Goal: Information Seeking & Learning: Learn about a topic

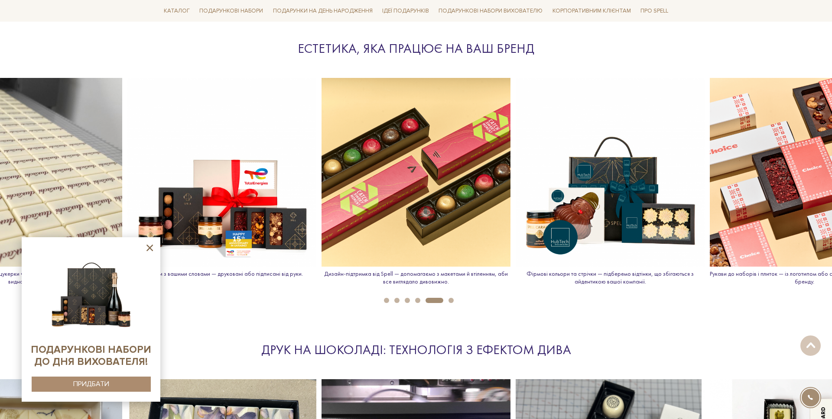
scroll to position [918, 0]
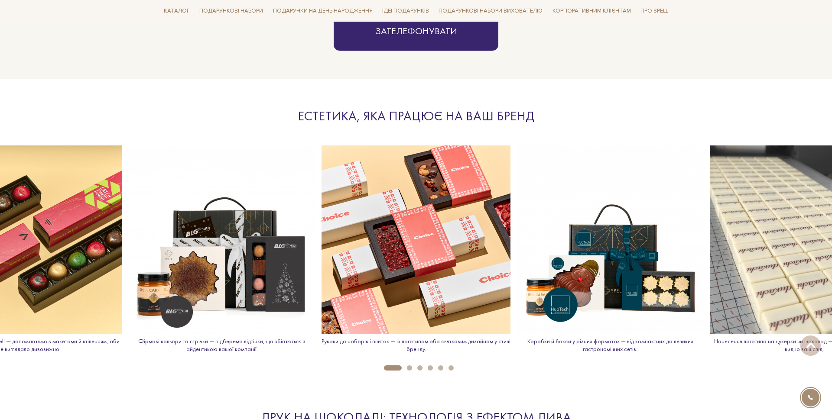
click at [429, 363] on ul "1 2 3 4 5 6" at bounding box center [416, 366] width 832 height 10
click at [431, 366] on button "4" at bounding box center [430, 368] width 5 height 5
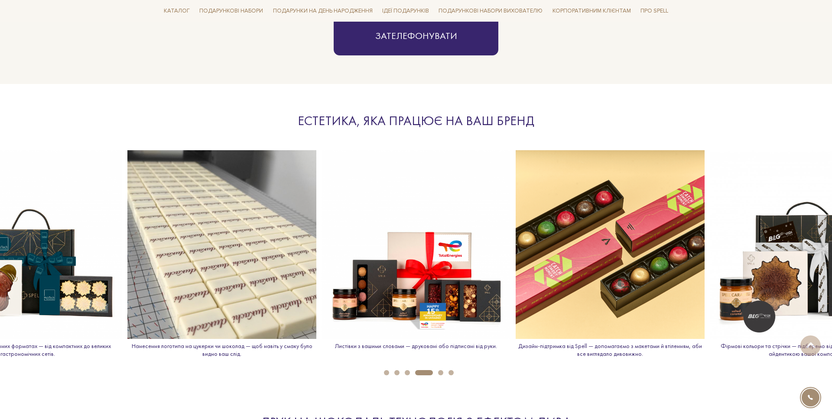
scroll to position [885, 0]
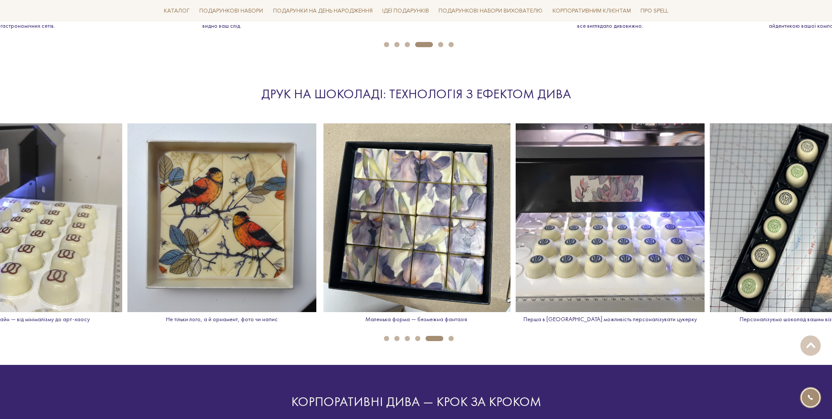
scroll to position [1213, 0]
